Goal: Task Accomplishment & Management: Manage account settings

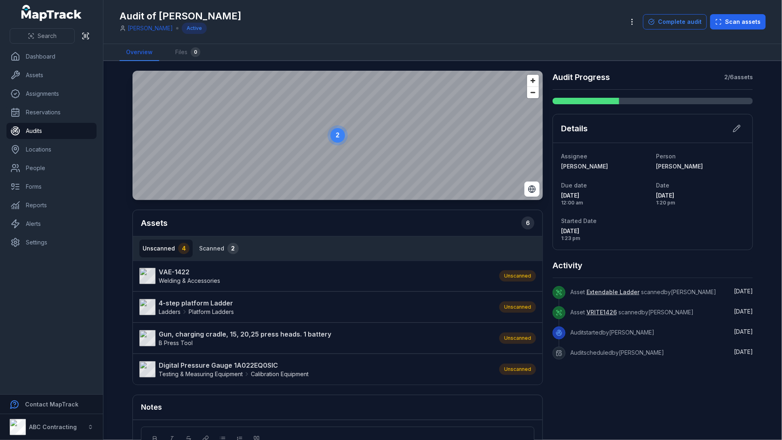
click at [205, 245] on button "Scanned 2" at bounding box center [219, 249] width 46 height 18
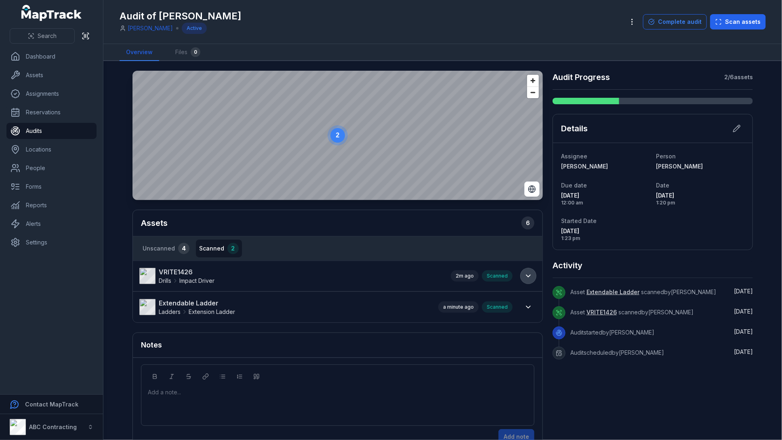
click at [524, 272] on icon at bounding box center [528, 276] width 8 height 8
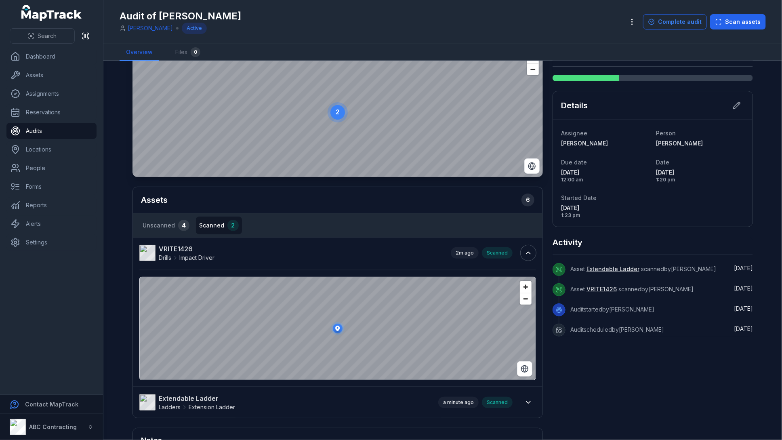
scroll to position [32, 0]
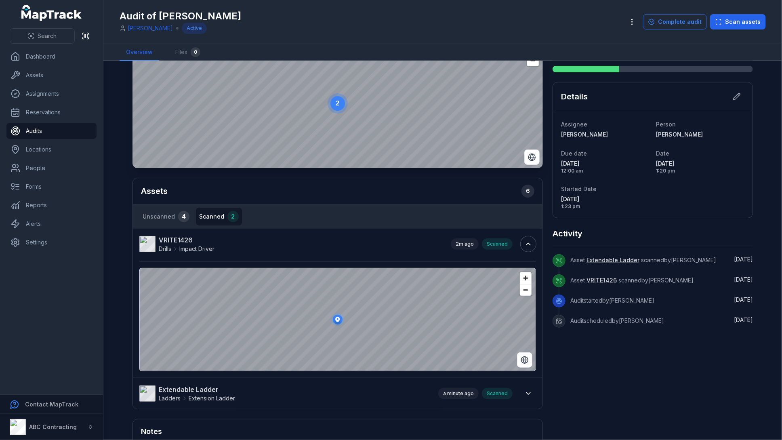
click at [338, 323] on icon at bounding box center [338, 320] width 16 height 16
click at [522, 247] on button at bounding box center [528, 243] width 15 height 15
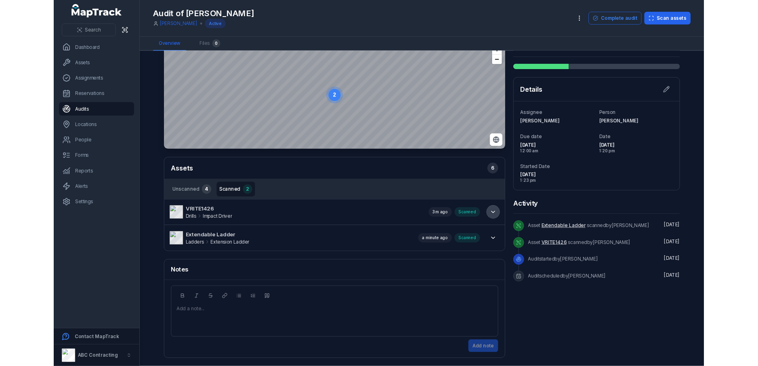
scroll to position [20, 0]
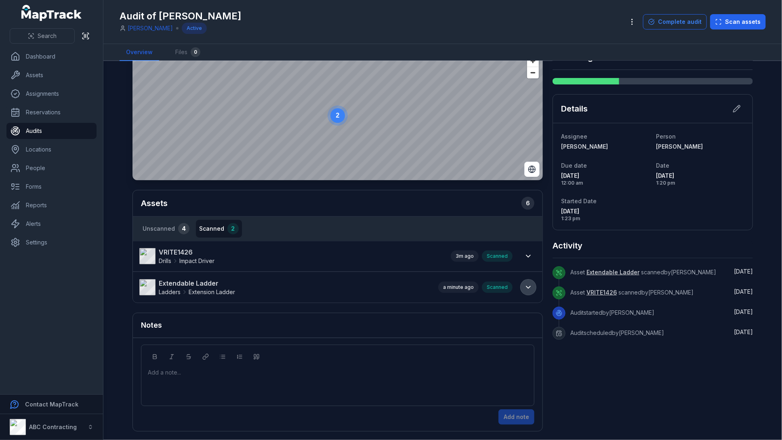
click at [524, 288] on icon at bounding box center [528, 287] width 8 height 8
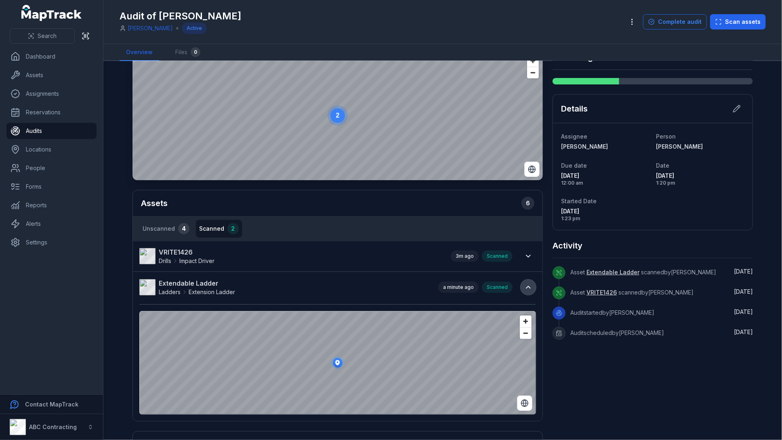
click at [524, 288] on icon at bounding box center [528, 287] width 8 height 8
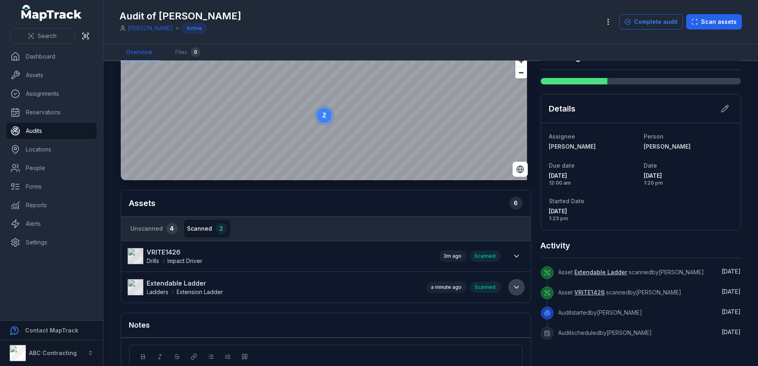
click at [509, 283] on button at bounding box center [516, 287] width 15 height 15
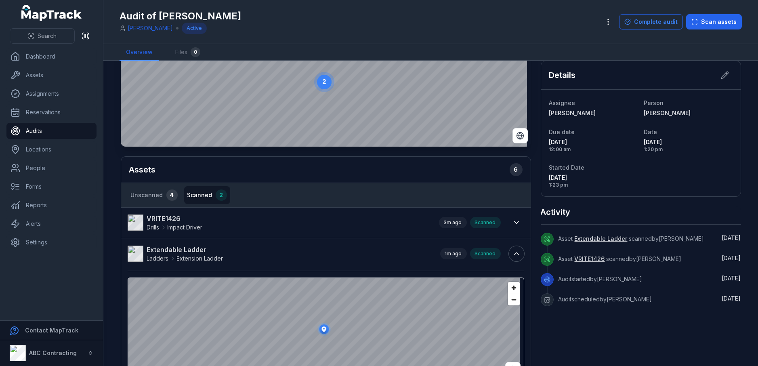
scroll to position [54, 0]
click at [296, 238] on li "Extendable Ladder Ladders Extension Ladder 2m ago Scanned" at bounding box center [326, 312] width 410 height 149
click at [40, 128] on link "Audits" at bounding box center [51, 131] width 90 height 16
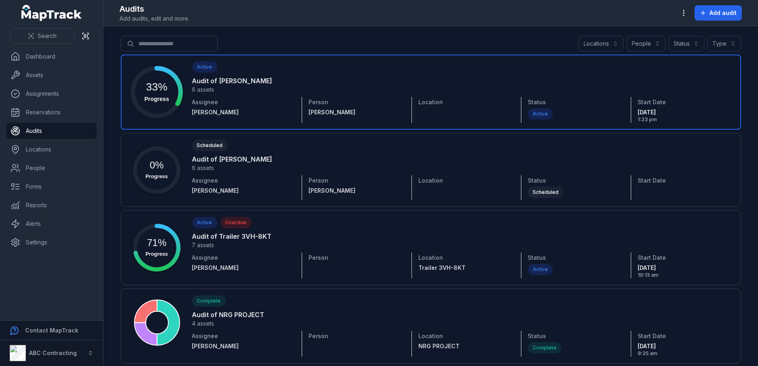
click at [228, 95] on link at bounding box center [431, 92] width 621 height 75
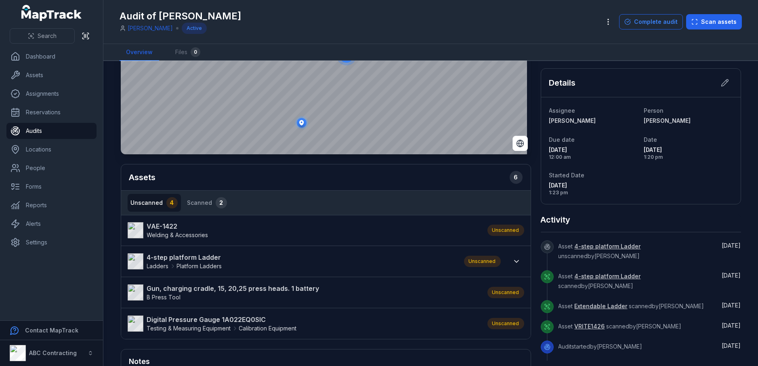
scroll to position [49, 0]
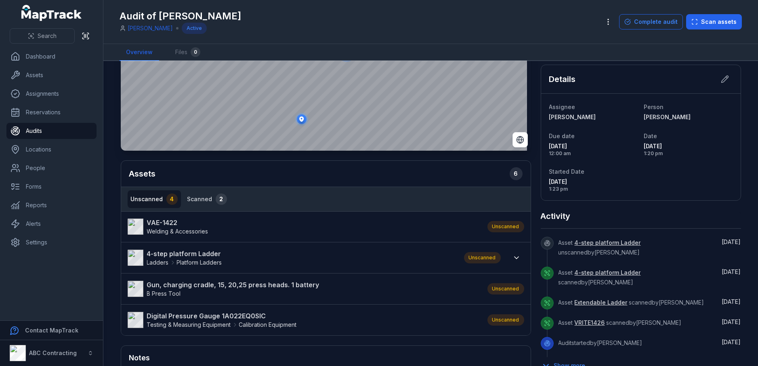
click at [201, 197] on button "Scanned 2" at bounding box center [207, 199] width 46 height 18
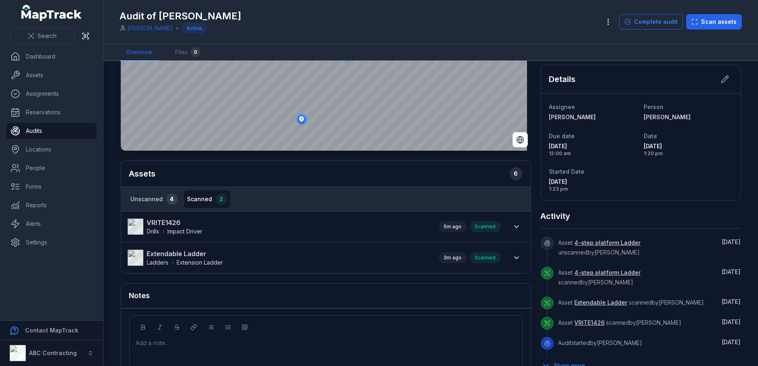
click at [152, 198] on button "Unscanned 4" at bounding box center [154, 199] width 53 height 18
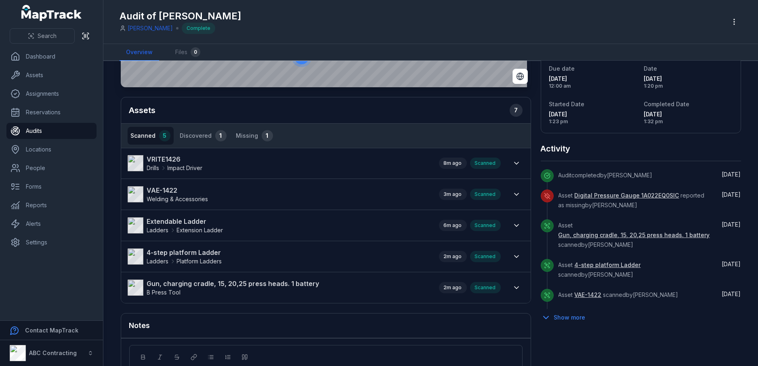
scroll to position [114, 0]
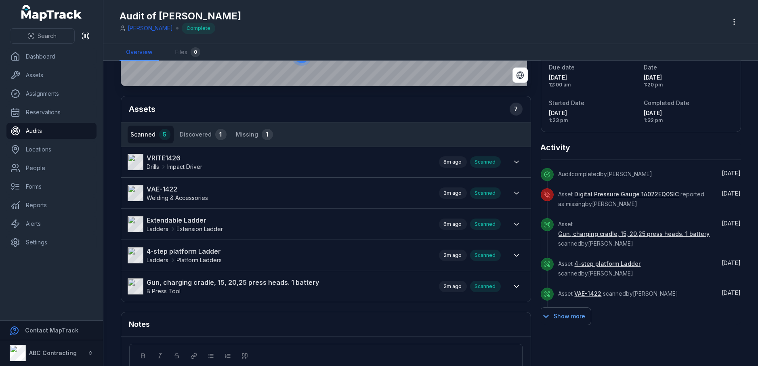
click at [564, 316] on button "Show more" at bounding box center [566, 316] width 50 height 17
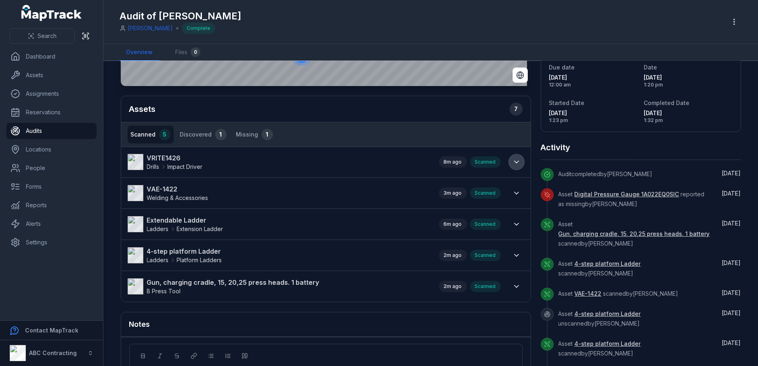
click at [515, 160] on icon at bounding box center [517, 162] width 8 height 8
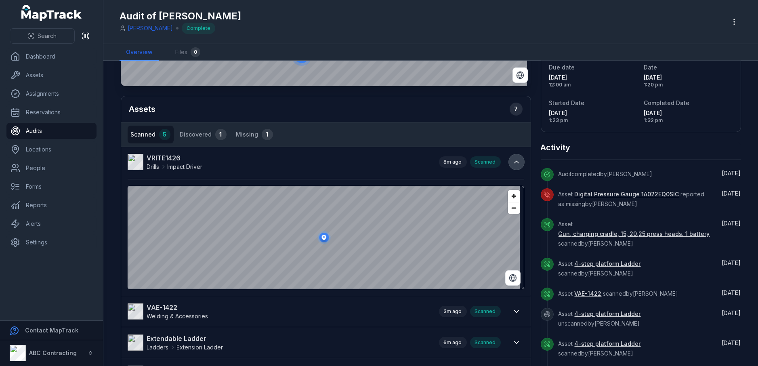
click at [516, 161] on icon at bounding box center [517, 162] width 8 height 8
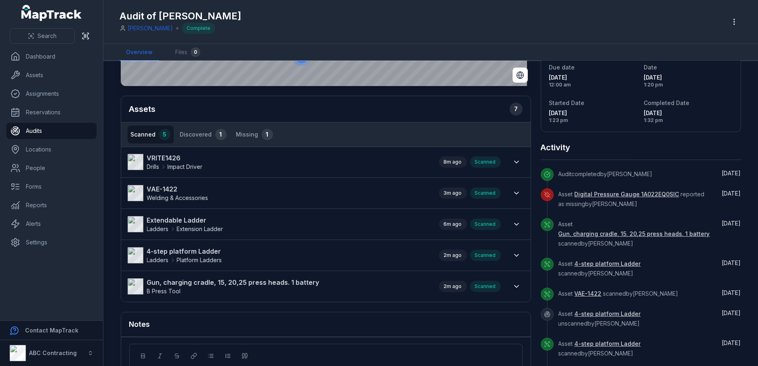
click at [205, 261] on span "Platform Ladders" at bounding box center [199, 260] width 45 height 8
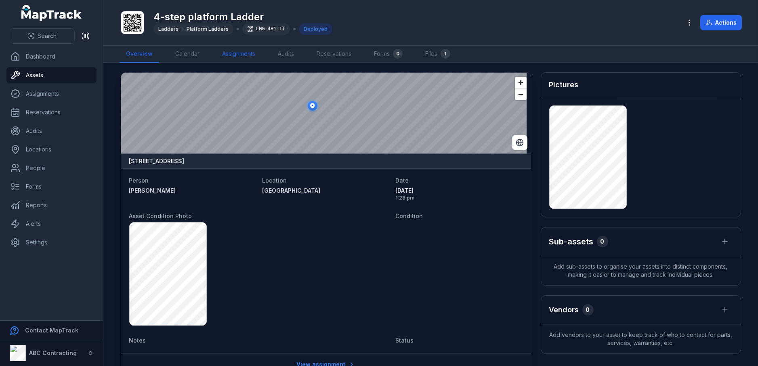
click at [250, 60] on link "Assignments" at bounding box center [239, 54] width 46 height 17
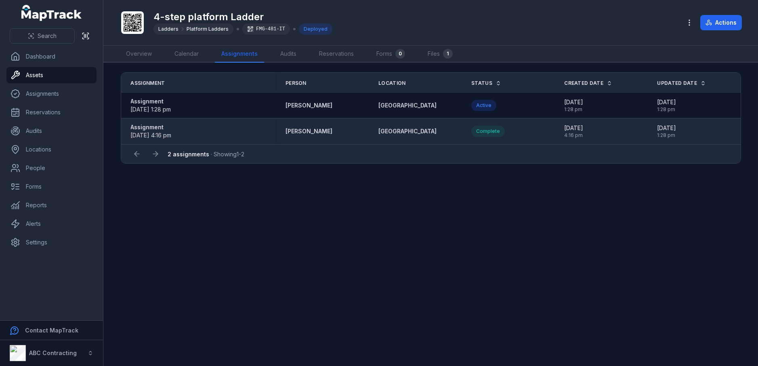
click at [132, 134] on span "[DATE] 4:16 pm" at bounding box center [151, 135] width 41 height 7
click at [147, 126] on strong "Assignment" at bounding box center [151, 127] width 41 height 8
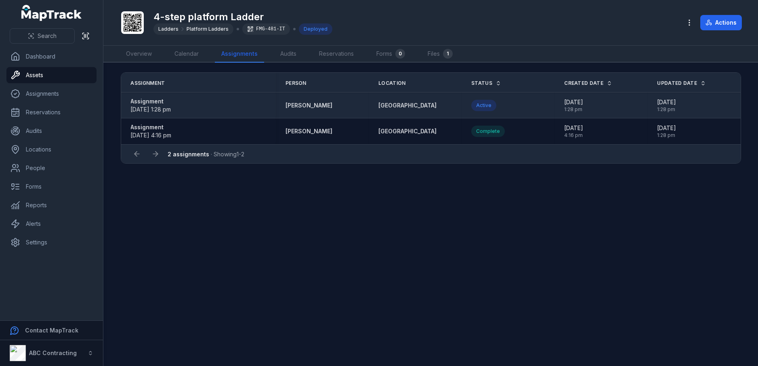
click at [165, 102] on strong "Assignment" at bounding box center [151, 101] width 40 height 8
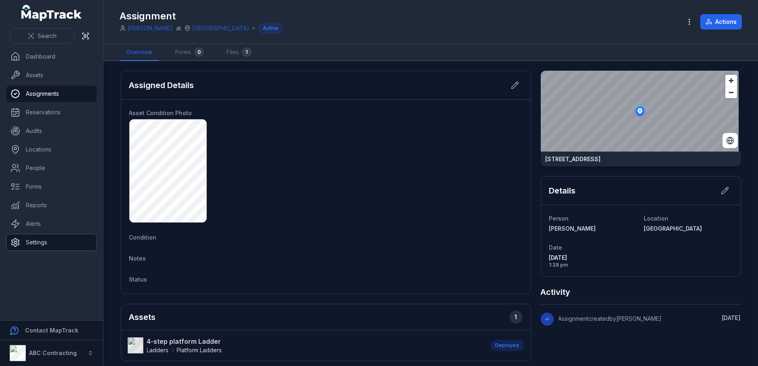
click at [53, 240] on link "Settings" at bounding box center [51, 242] width 90 height 16
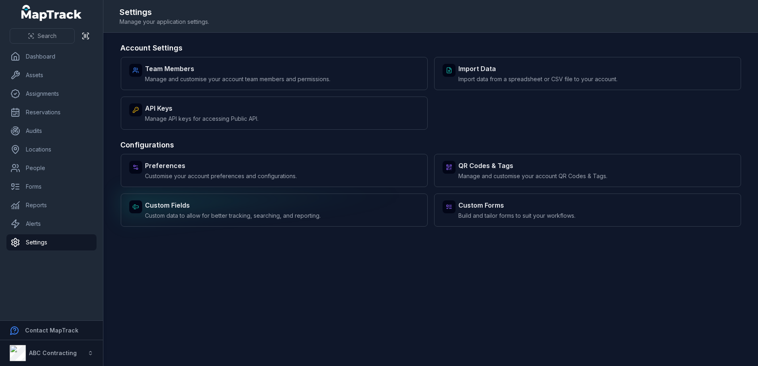
click at [142, 226] on div "Custom Fields Custom data to allow for better tracking, searching, and reportin…" at bounding box center [274, 210] width 307 height 33
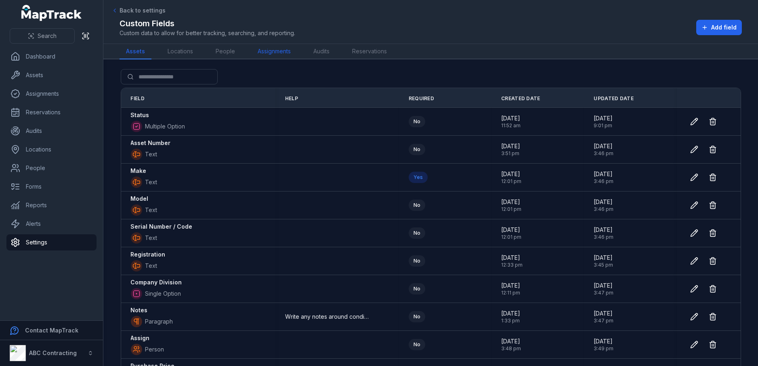
click at [276, 56] on link "Assignments" at bounding box center [274, 51] width 46 height 15
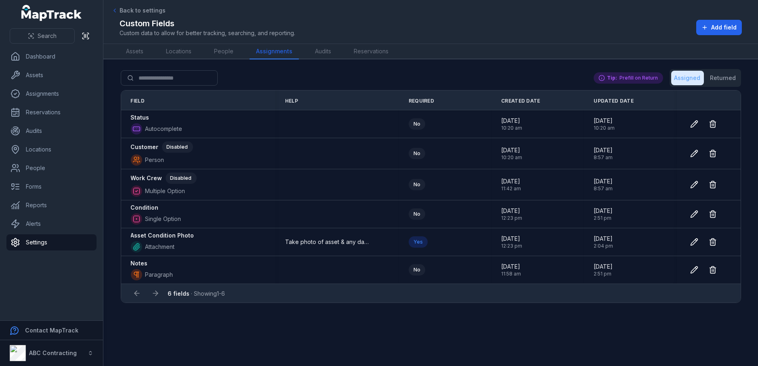
click at [747, 72] on main "Search for fields Assigned Returned Tip: Prefill on Return Field Help Required …" at bounding box center [430, 212] width 655 height 307
click at [733, 81] on button "Returned" at bounding box center [723, 78] width 32 height 15
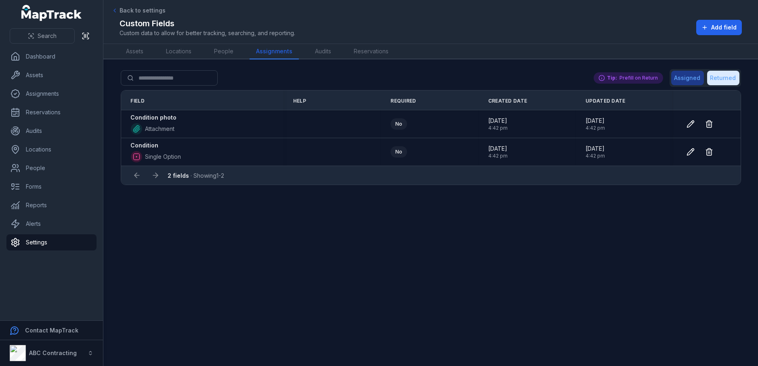
click at [701, 84] on button "Assigned" at bounding box center [688, 78] width 33 height 15
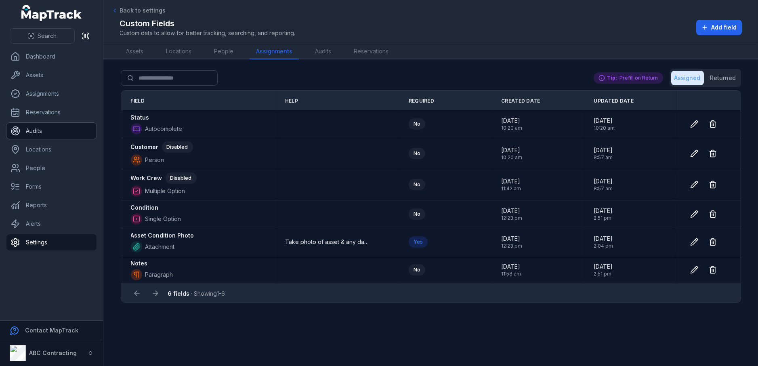
click at [32, 125] on link "Audits" at bounding box center [51, 131] width 90 height 16
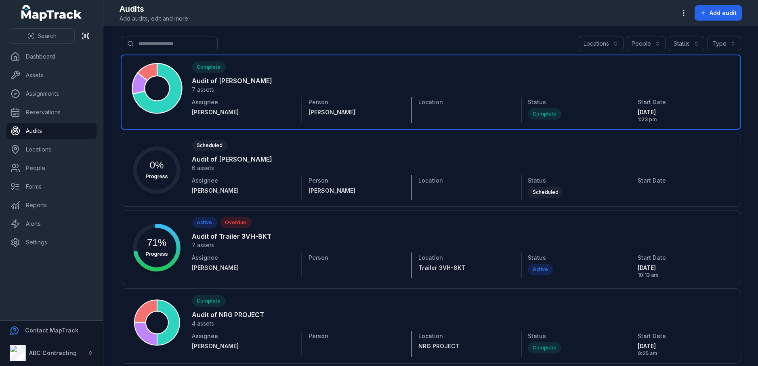
click at [230, 80] on link at bounding box center [431, 92] width 621 height 75
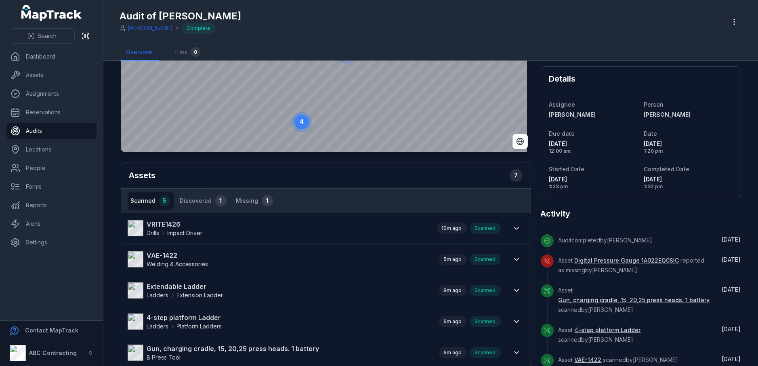
scroll to position [42, 0]
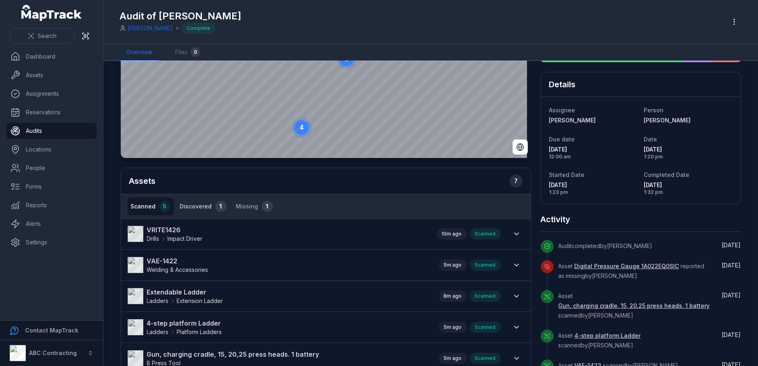
click at [204, 205] on button "Discovered 1" at bounding box center [203, 207] width 53 height 18
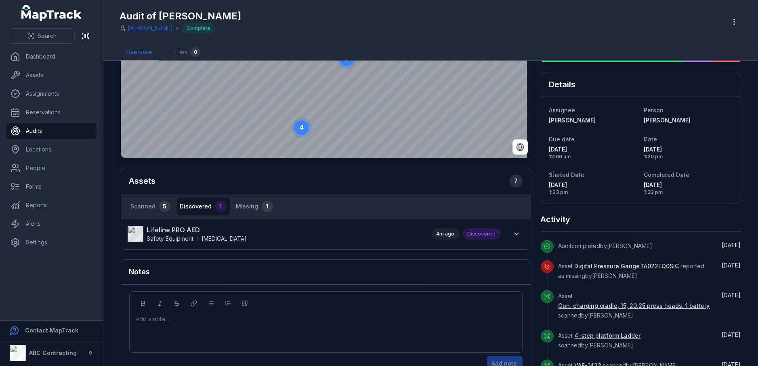
click at [238, 237] on link "Lifeline PRO AED Safety Equipment [MEDICAL_DATA]" at bounding box center [276, 234] width 296 height 18
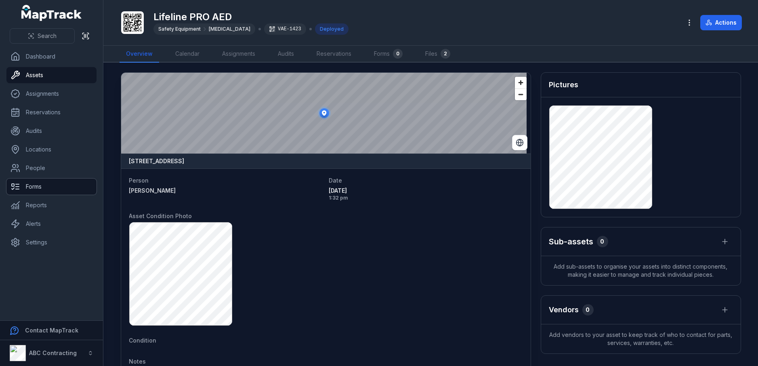
click at [64, 188] on link "Forms" at bounding box center [51, 187] width 90 height 16
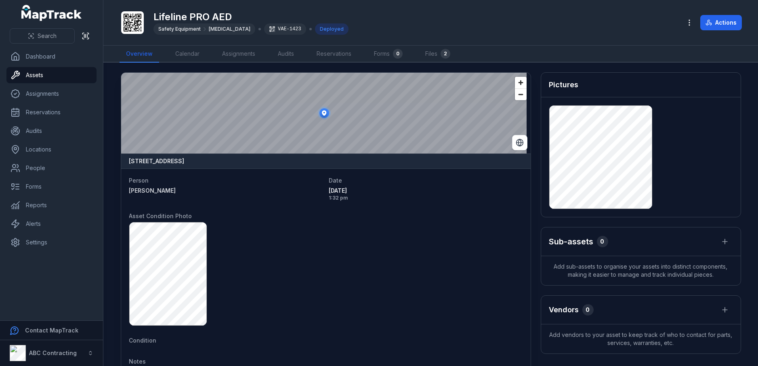
click at [278, 265] on div at bounding box center [326, 273] width 394 height 103
click at [55, 166] on link "People" at bounding box center [51, 168] width 90 height 16
